Goal: Transaction & Acquisition: Download file/media

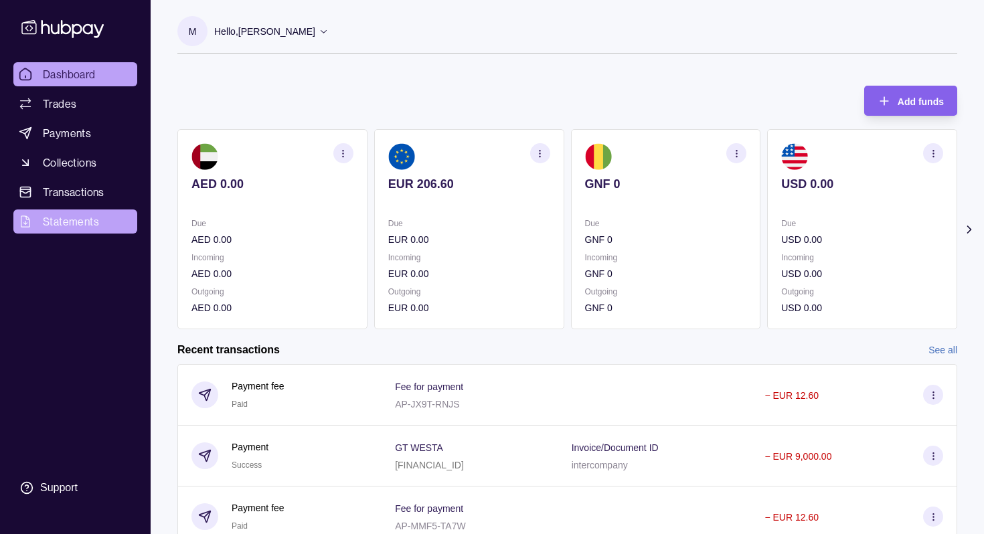
click at [84, 221] on span "Statements" at bounding box center [71, 222] width 56 height 16
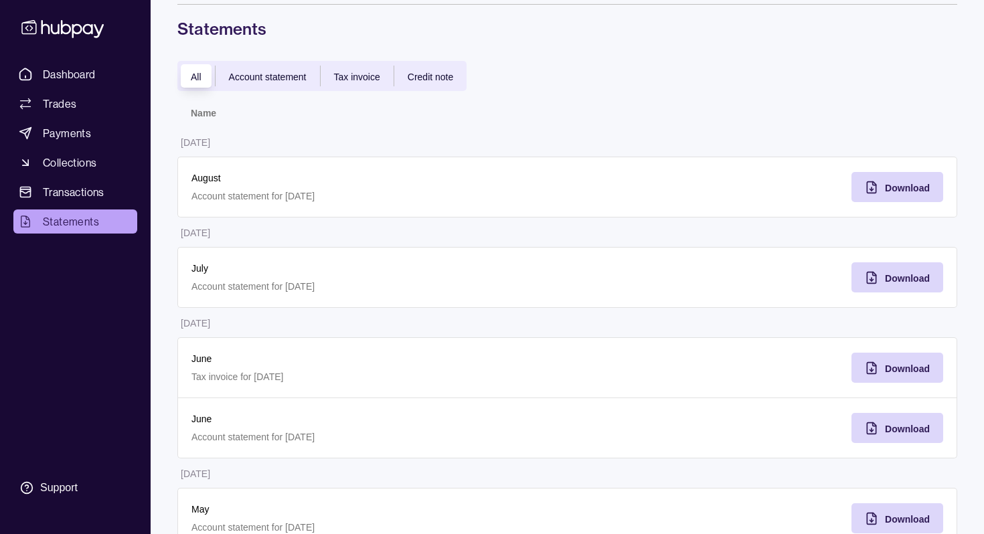
scroll to position [52, 0]
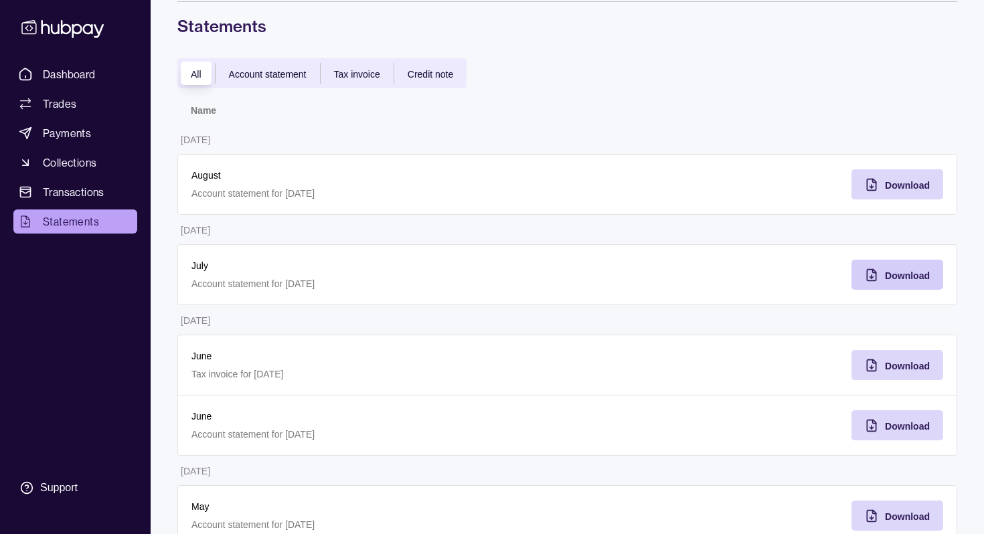
click at [913, 274] on span "Download" at bounding box center [907, 275] width 45 height 11
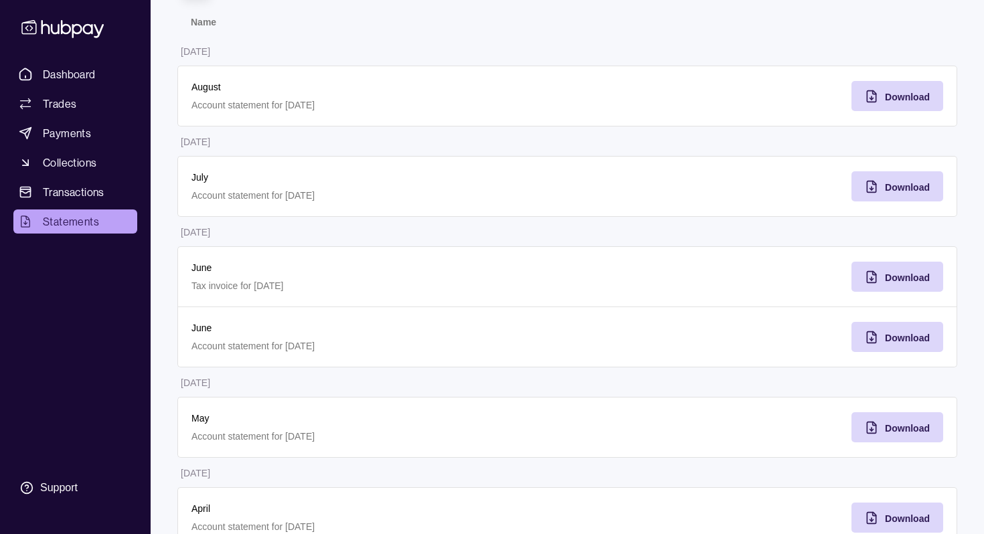
scroll to position [152, 0]
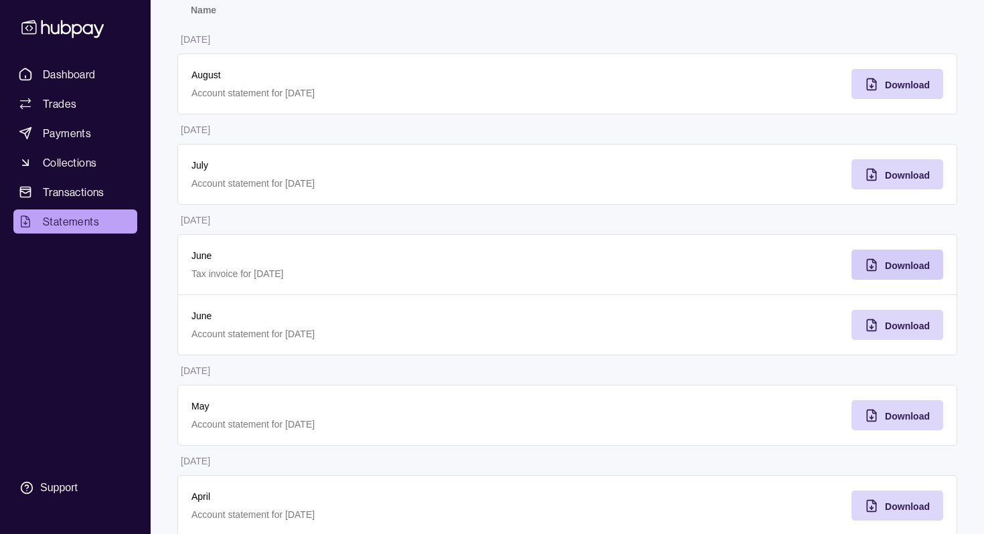
click at [901, 268] on span "Download" at bounding box center [907, 265] width 45 height 11
click at [909, 328] on span "Download" at bounding box center [907, 326] width 45 height 11
click at [898, 413] on span "Download" at bounding box center [907, 416] width 45 height 11
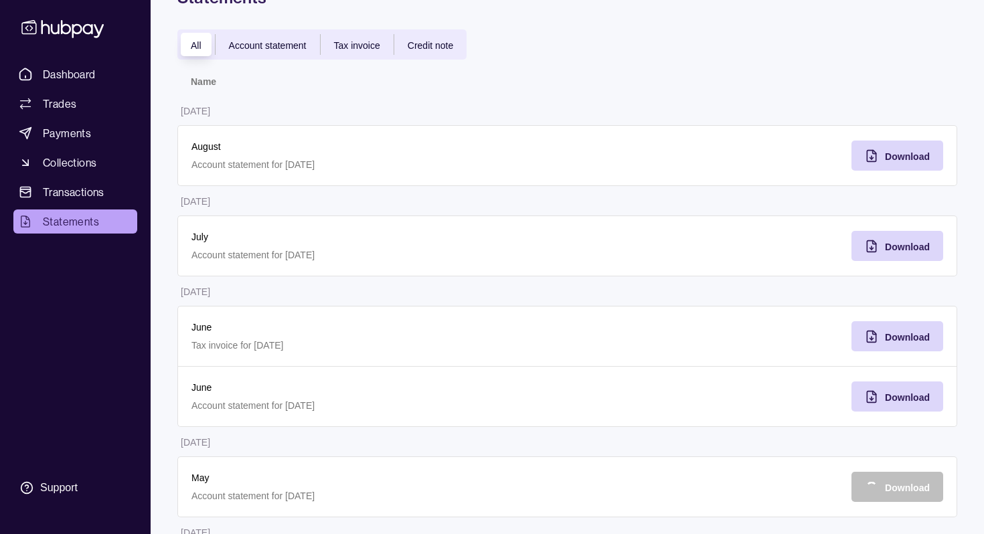
scroll to position [0, 0]
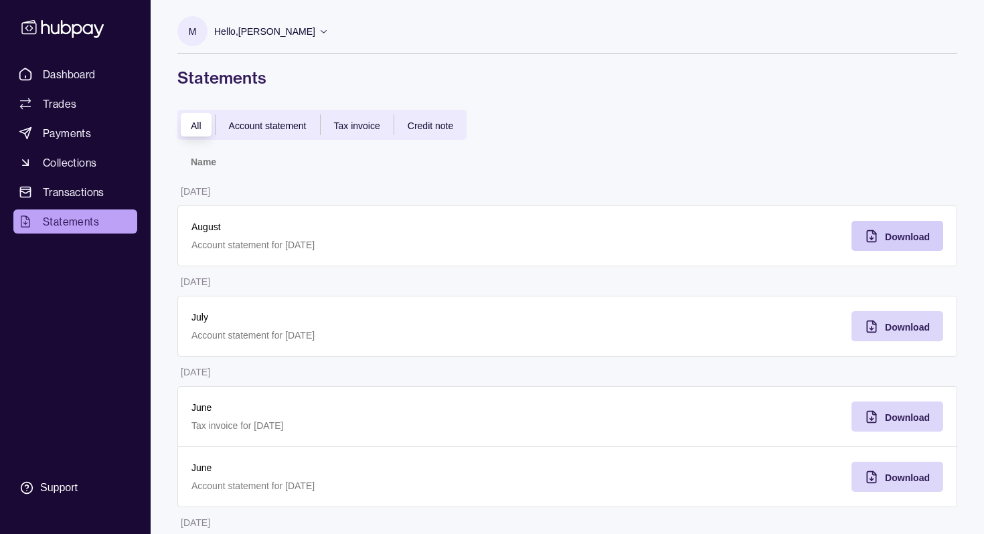
click at [904, 246] on div "Download" at bounding box center [887, 236] width 85 height 30
